Goal: Task Accomplishment & Management: Manage account settings

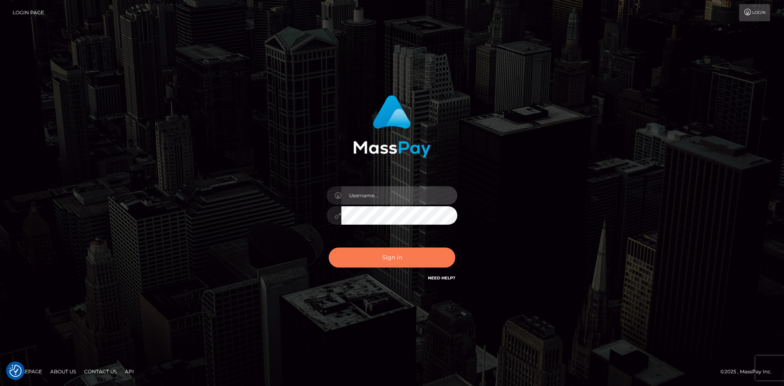
type input "tinan"
click at [411, 259] on button "Sign in" at bounding box center [392, 258] width 127 height 20
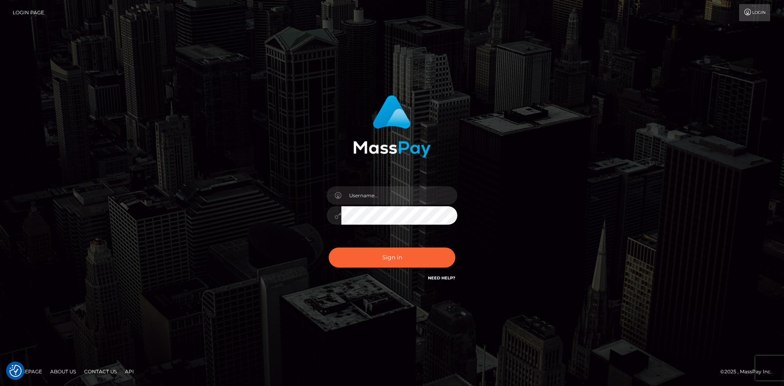
checkbox input "true"
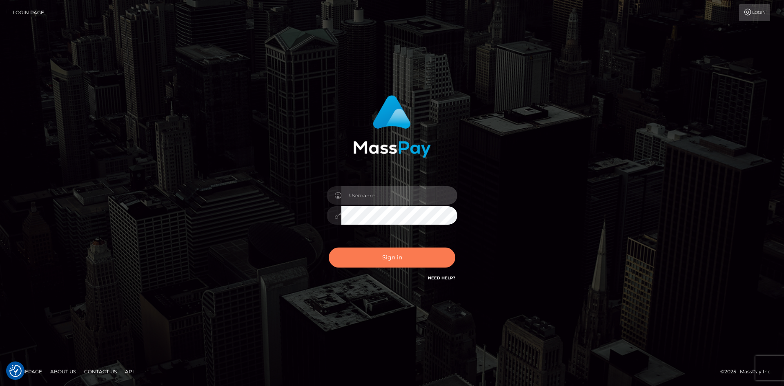
type input "tinan"
click at [423, 254] on button "Sign in" at bounding box center [392, 258] width 127 height 20
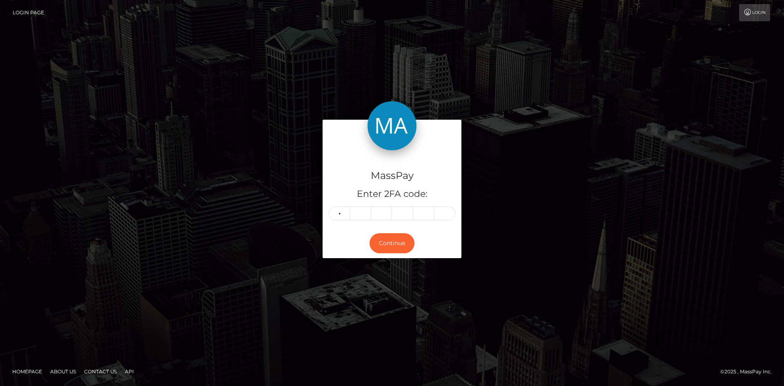
type input "6"
type input "3"
type input "1"
type input "8"
type input "2"
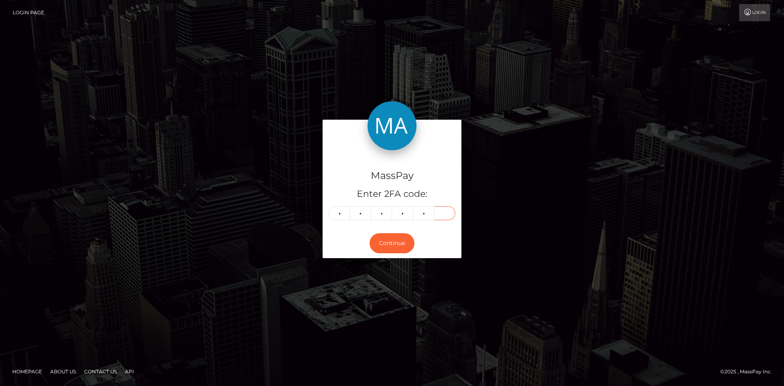
type input "0"
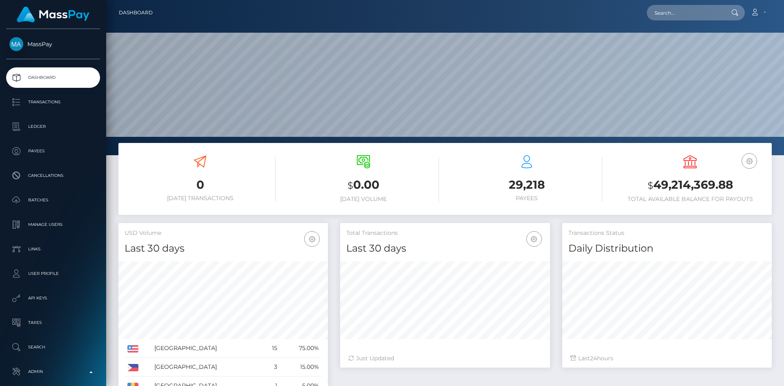
scroll to position [145, 210]
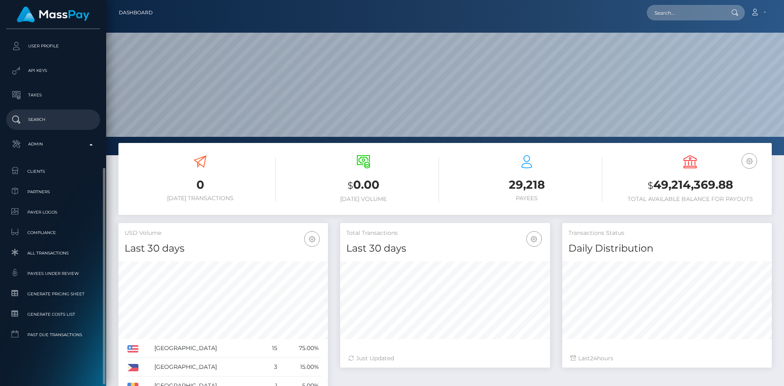
click at [51, 123] on p "Search" at bounding box center [52, 120] width 87 height 12
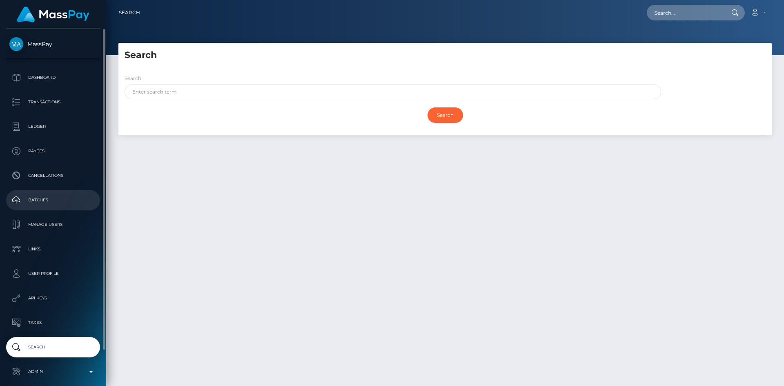
scroll to position [38, 0]
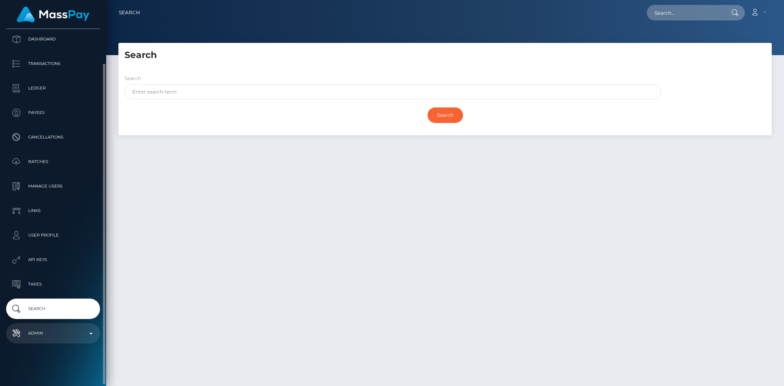
click at [43, 328] on p "Admin" at bounding box center [52, 333] width 87 height 12
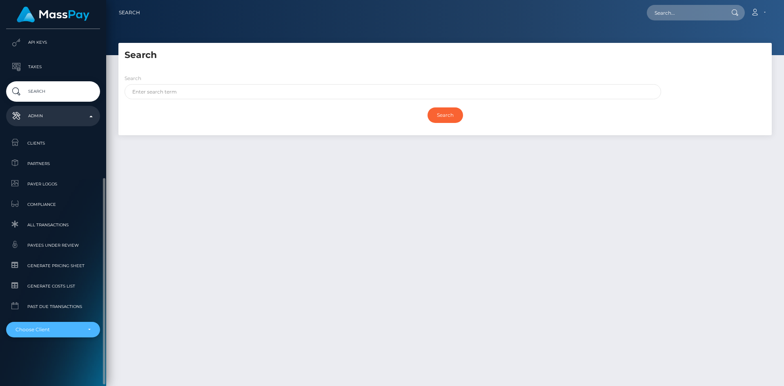
click at [53, 331] on div "Choose Client" at bounding box center [49, 329] width 66 height 7
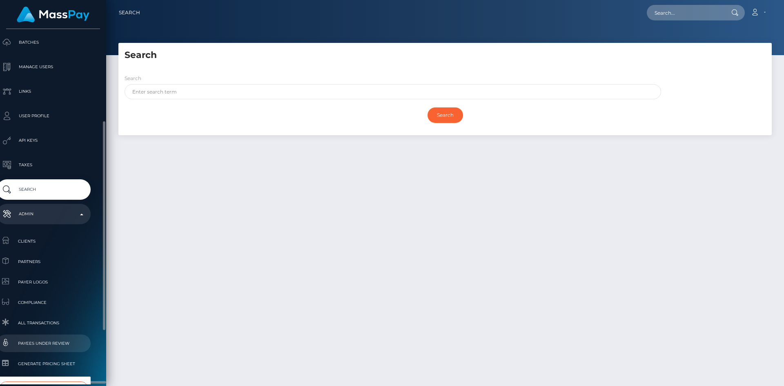
scroll to position [239, 9]
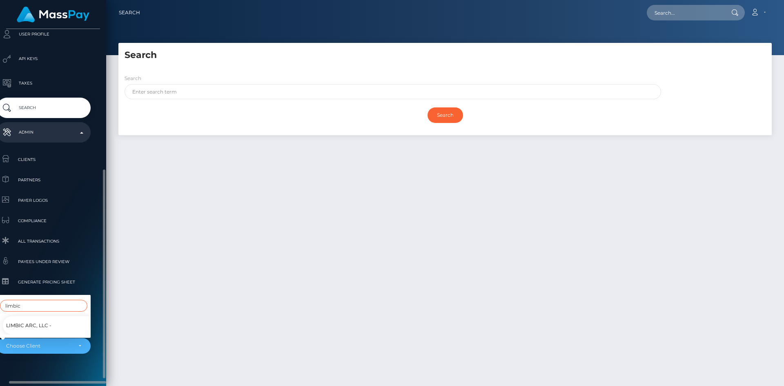
type input "limbic"
click at [35, 320] on span "Limbic Arc, LLC -" at bounding box center [28, 325] width 45 height 11
select select "89"
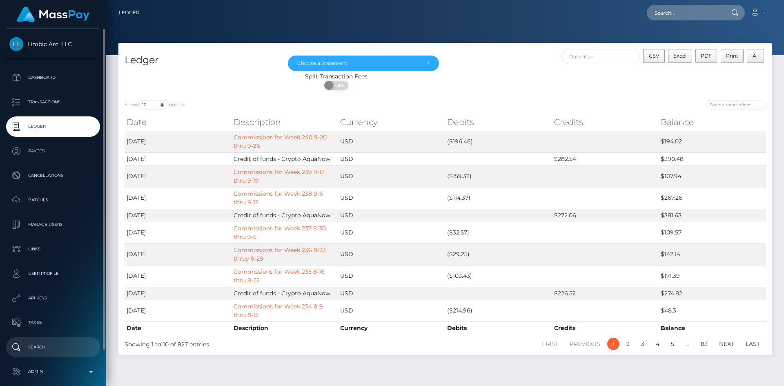
scroll to position [38, 0]
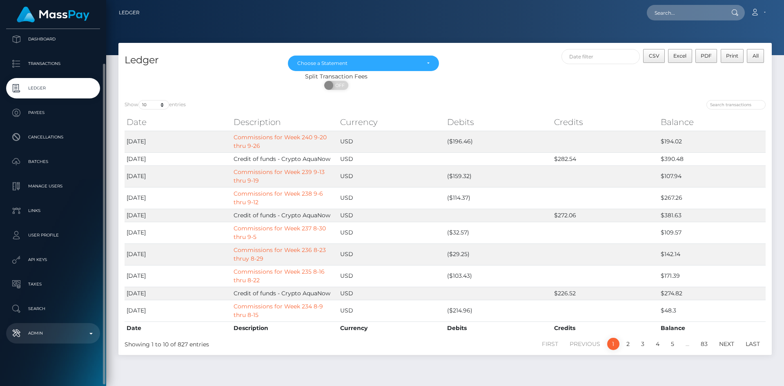
click at [49, 335] on p "Admin" at bounding box center [52, 333] width 87 height 12
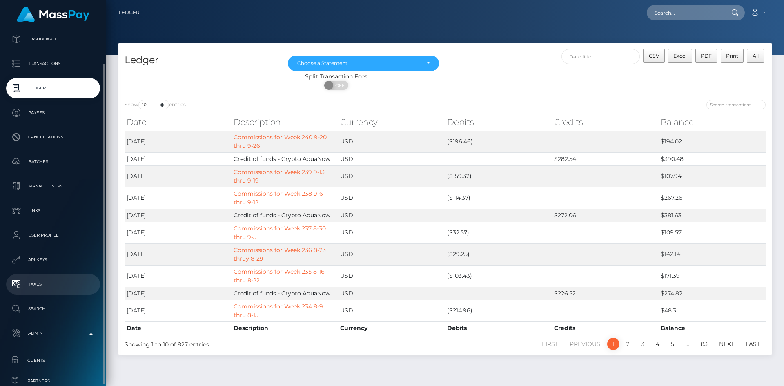
scroll to position [263, 0]
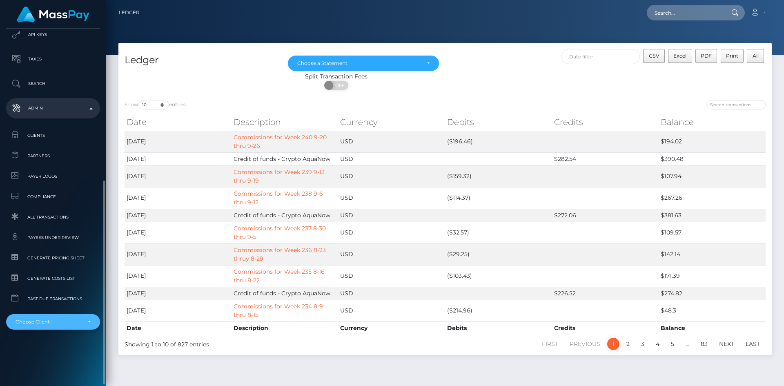
click at [43, 317] on div "Choose Client" at bounding box center [53, 322] width 94 height 16
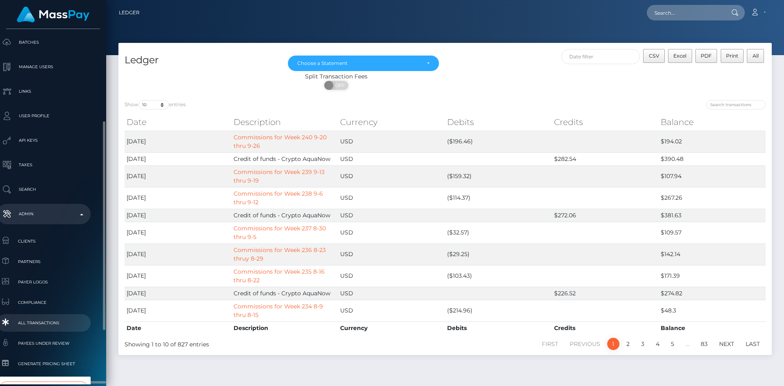
scroll to position [250, 9]
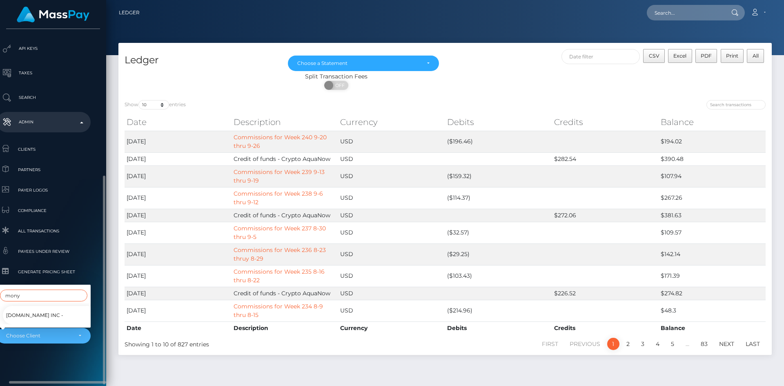
type input "mony"
click at [38, 310] on span "[DOMAIN_NAME] INC -" at bounding box center [34, 315] width 57 height 11
select select "14"
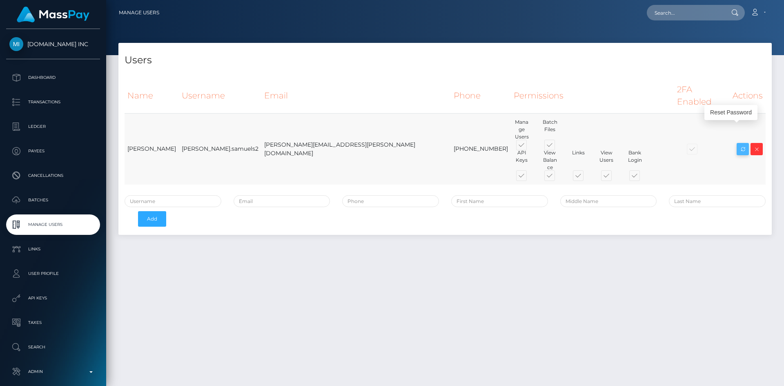
click at [743, 144] on icon at bounding box center [743, 149] width 10 height 10
